Goal: Task Accomplishment & Management: Use online tool/utility

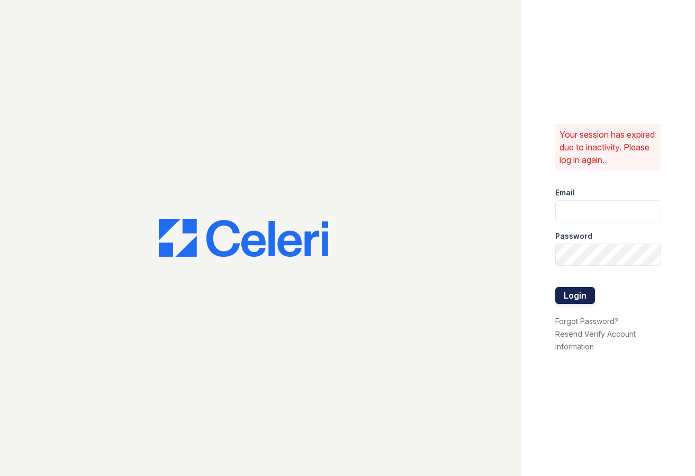
type input "thesocialwest@trinity-pm.com"
click at [577, 300] on button "Login" at bounding box center [576, 295] width 40 height 17
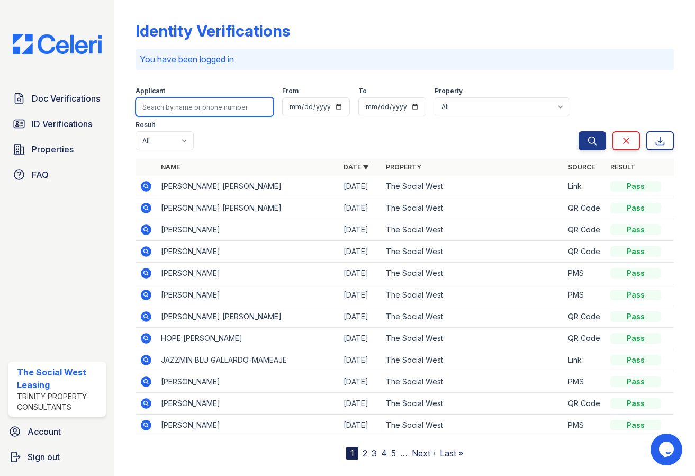
click at [234, 102] on input "search" at bounding box center [205, 106] width 138 height 19
type input "[PERSON_NAME]"
click at [579, 131] on button "Search" at bounding box center [593, 140] width 28 height 19
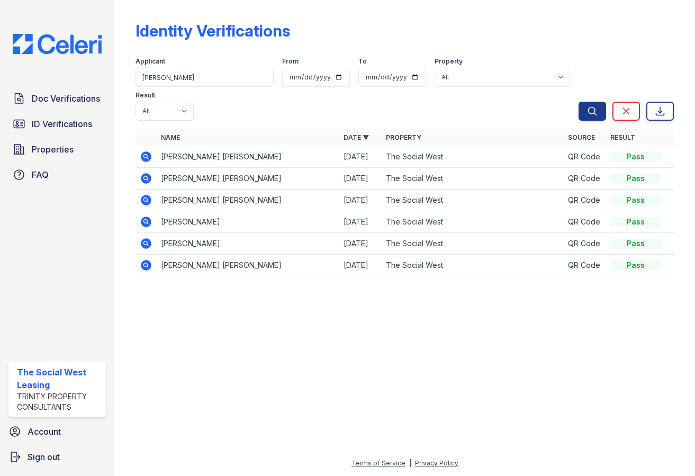
click at [266, 105] on div "Applicant [PERSON_NAME] From To Property All The Social West Result All Pass Fa…" at bounding box center [357, 87] width 443 height 68
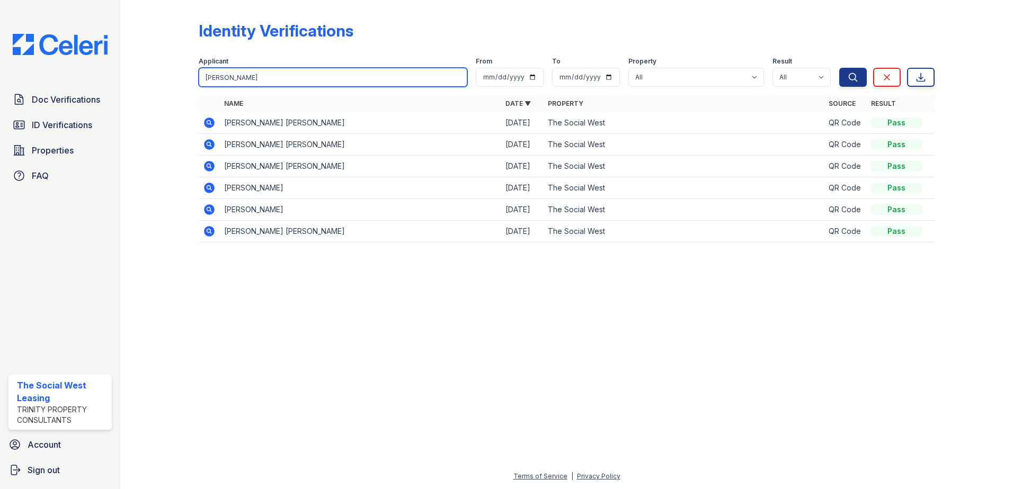
drag, startPoint x: 303, startPoint y: 85, endPoint x: 242, endPoint y: 79, distance: 61.1
click at [255, 81] on input "[PERSON_NAME]" at bounding box center [333, 77] width 269 height 19
drag, startPoint x: 239, startPoint y: 76, endPoint x: 135, endPoint y: 74, distance: 104.9
click at [149, 76] on div "Identity Verifications Filter Applicant [PERSON_NAME] From To Property All The …" at bounding box center [566, 135] width 859 height 270
type input "cristob"
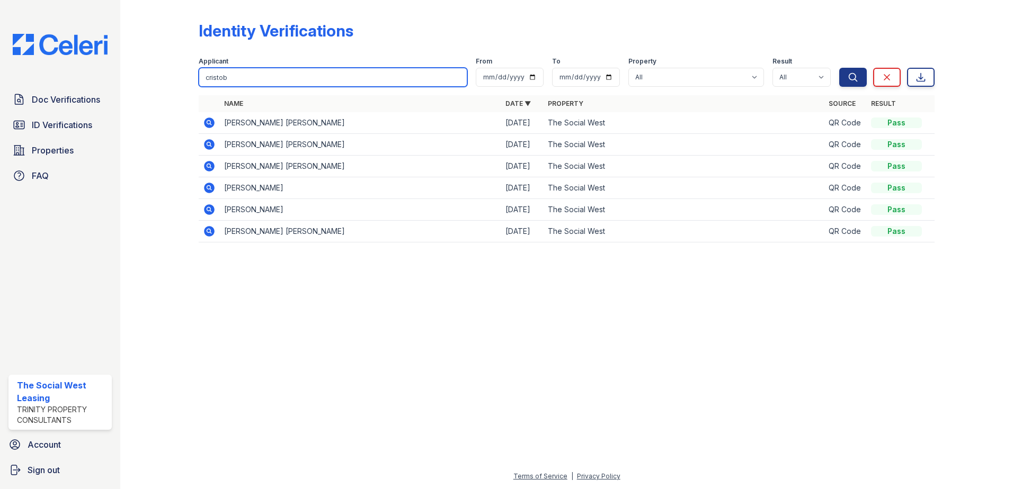
click at [695, 68] on button "Search" at bounding box center [853, 77] width 28 height 19
